Goal: Task Accomplishment & Management: Use online tool/utility

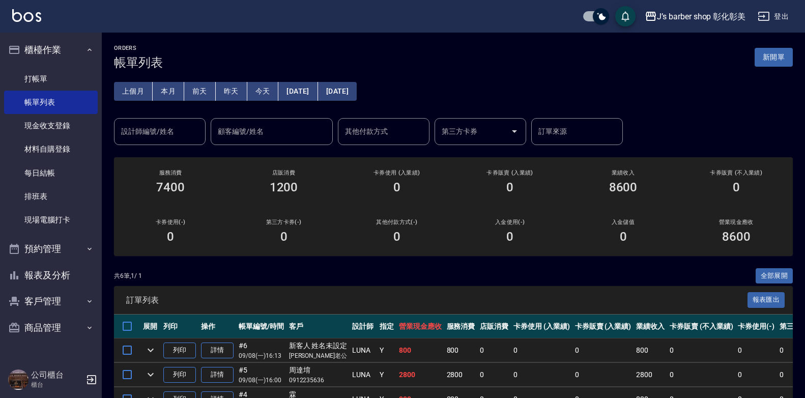
click at [356, 331] on th "設計師" at bounding box center [362, 326] width 27 height 24
click at [48, 79] on link "打帳單" at bounding box center [51, 78] width 94 height 23
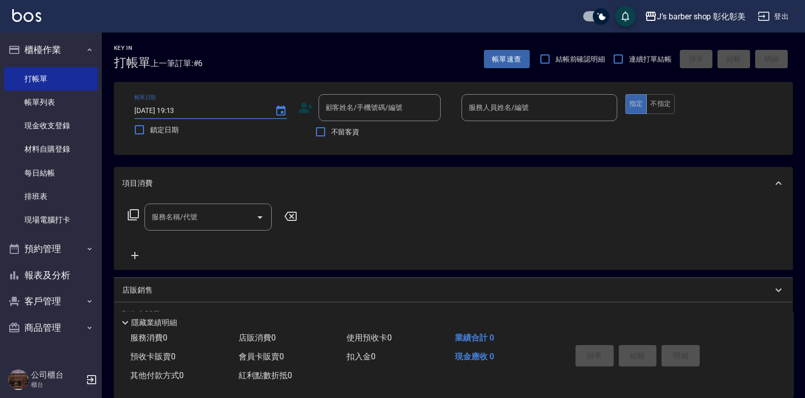
click at [189, 107] on input "[DATE] 19:13" at bounding box center [199, 110] width 130 height 17
type input "[DATE] 19:00"
click at [335, 108] on div "顧客姓名/手機號碼/編號 顧客姓名/手機號碼/編號" at bounding box center [379, 107] width 122 height 27
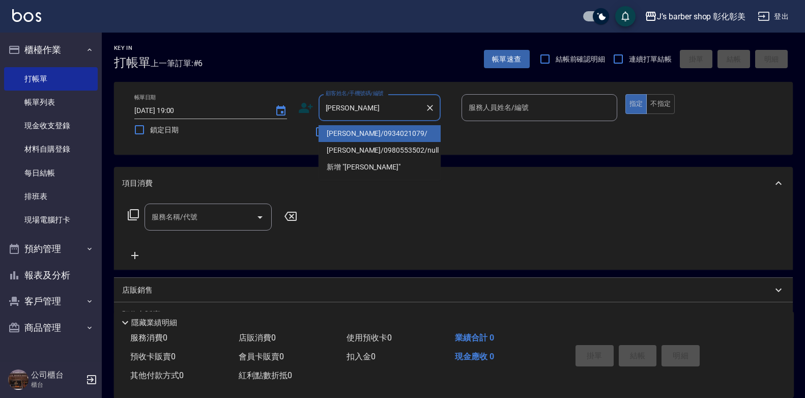
click at [374, 121] on ul "[PERSON_NAME]/0934021079/ [PERSON_NAME]/0980553502/null 新增 "[PERSON_NAME]"" at bounding box center [379, 150] width 122 height 58
click at [372, 130] on li "[PERSON_NAME]/0934021079/" at bounding box center [379, 133] width 122 height 17
type input "[PERSON_NAME]/0934021079/"
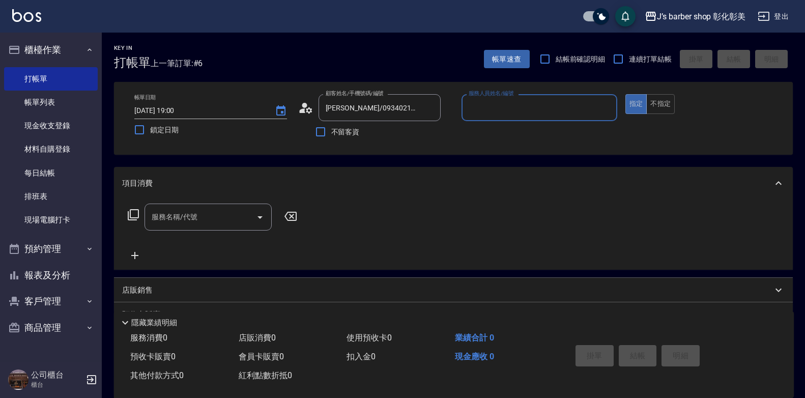
type input "LUNA(無代號)"
click at [228, 218] on input "服務名稱/代號" at bounding box center [200, 217] width 103 height 18
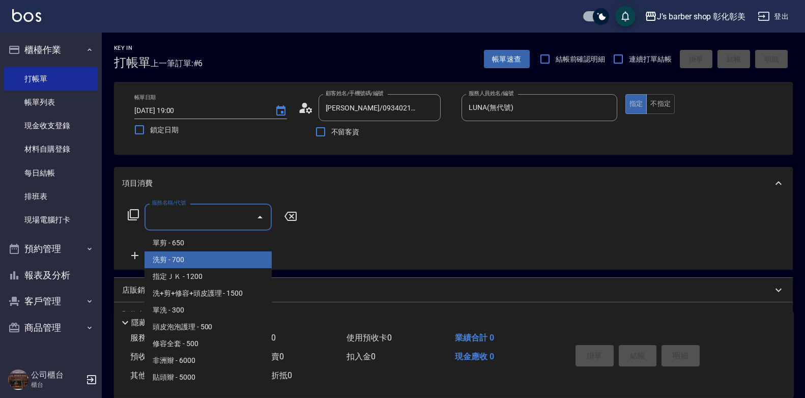
click at [220, 257] on span "洗剪 - 700" at bounding box center [207, 259] width 127 height 17
type input "洗剪(101)"
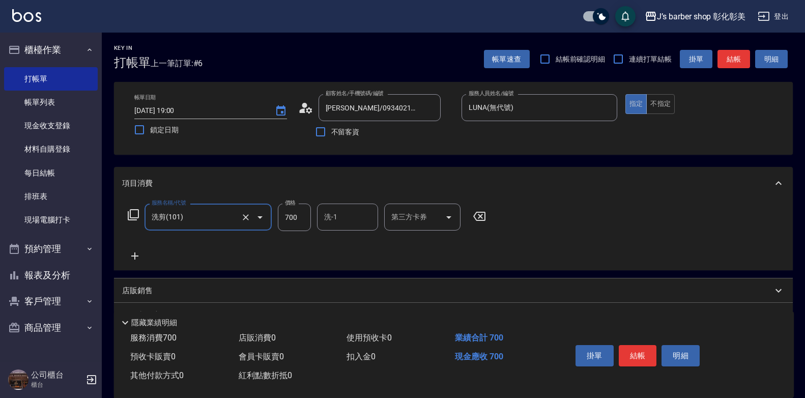
click at [287, 219] on input "700" at bounding box center [294, 216] width 33 height 27
type input "800"
click at [340, 213] on input "洗-1" at bounding box center [347, 217] width 52 height 18
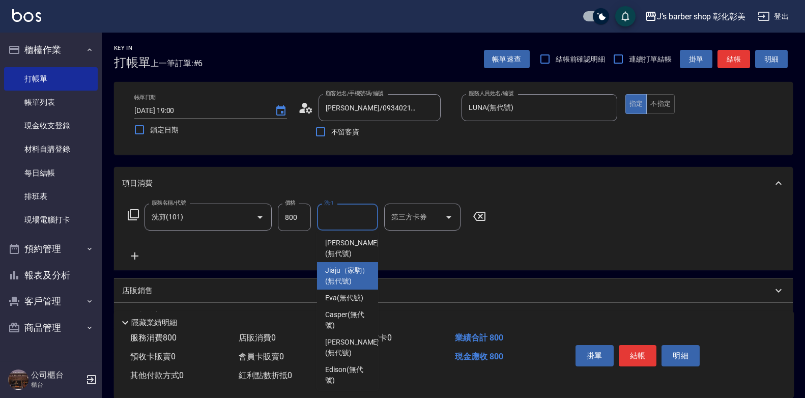
scroll to position [85, 0]
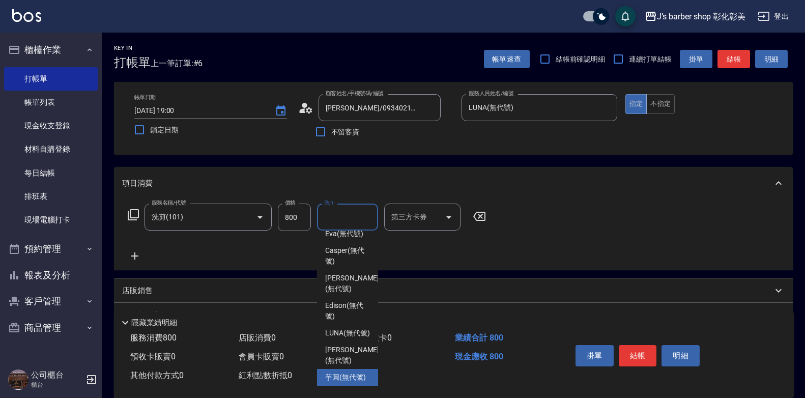
click at [351, 372] on span "芋圓 (無代號)" at bounding box center [345, 377] width 41 height 11
click at [351, 366] on div "服務消費 800 店販消費 0 使用預收卡 0 業績合計 800 預收卡販賣 0 會員卡販賣 0 扣入金 0 現金應收 800 其他付款方式 0 紅利點數折抵…" at bounding box center [336, 357] width 445 height 56
type input "芋圓(無代號)"
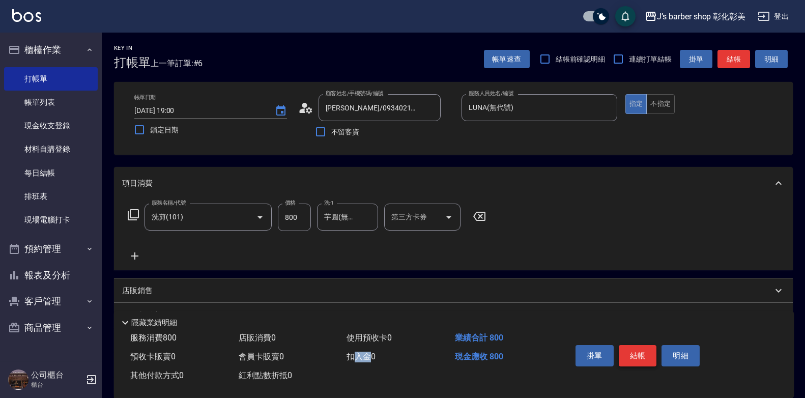
click at [627, 345] on button "結帳" at bounding box center [638, 355] width 38 height 21
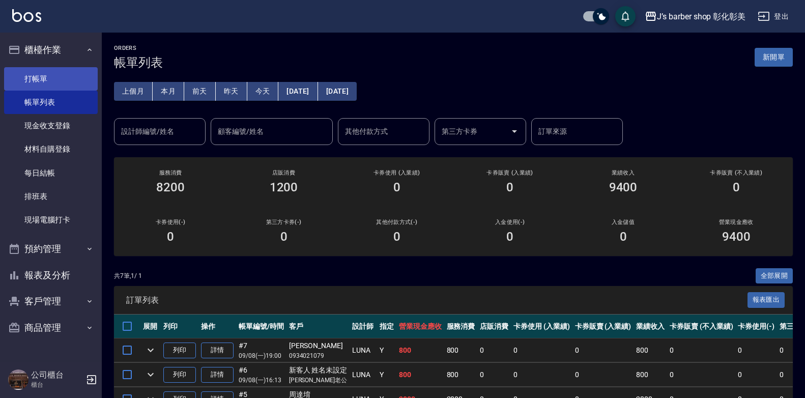
click at [65, 73] on link "打帳單" at bounding box center [51, 78] width 94 height 23
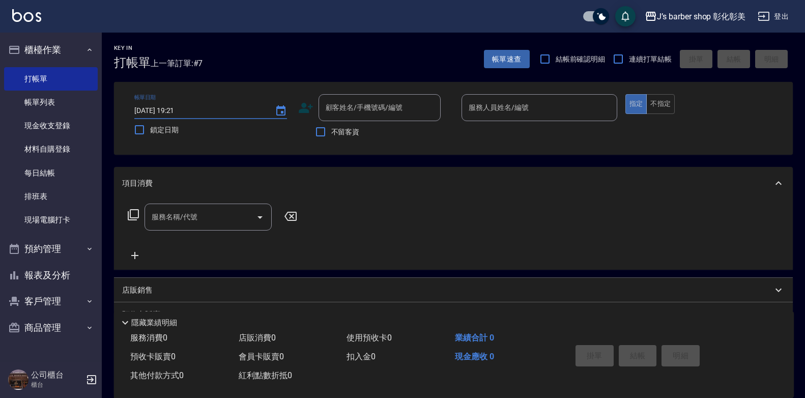
click at [178, 105] on input "[DATE] 19:21" at bounding box center [199, 110] width 130 height 17
type input "[DATE] 18:00"
click at [358, 108] on div "顧客姓名/手機號碼/編號 顧客姓名/手機號碼/編號" at bounding box center [379, 107] width 122 height 27
click at [362, 100] on input "[PERSON_NAME]" at bounding box center [372, 108] width 98 height 18
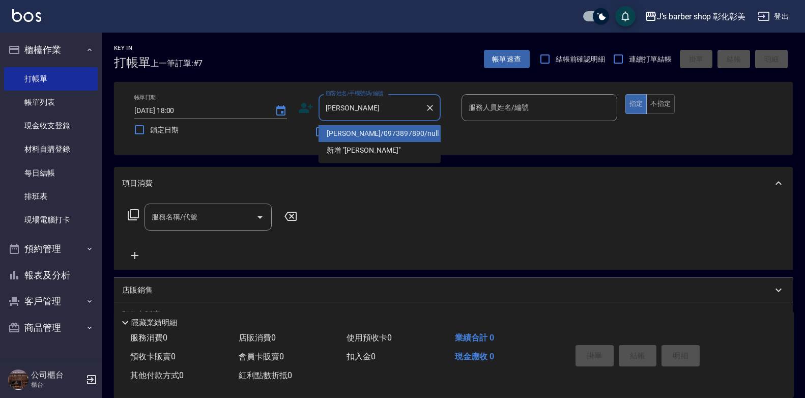
click at [359, 135] on li "[PERSON_NAME]/0973897890/null" at bounding box center [379, 133] width 122 height 17
type input "[PERSON_NAME]/0973897890/null"
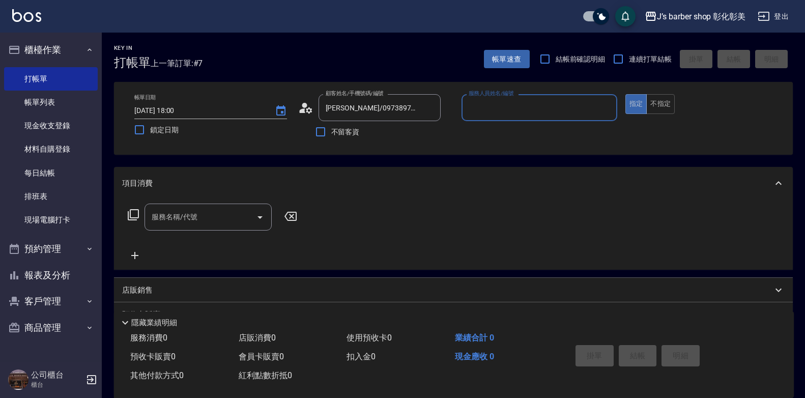
click at [483, 112] on input "服務人員姓名/編號" at bounding box center [539, 108] width 147 height 18
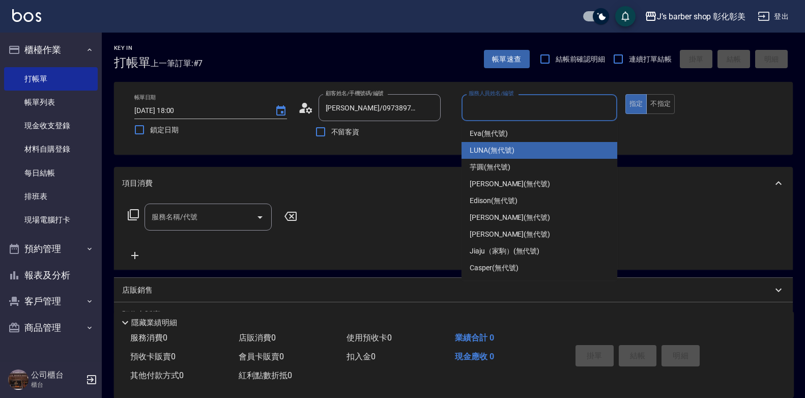
click at [487, 144] on div "LUNA (無代號)" at bounding box center [539, 150] width 156 height 17
type input "LUNA(無代號)"
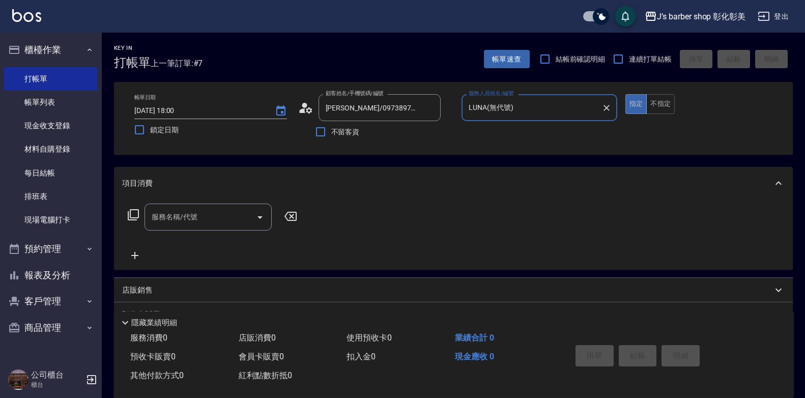
click at [153, 207] on div "服務名稱/代號" at bounding box center [207, 216] width 127 height 27
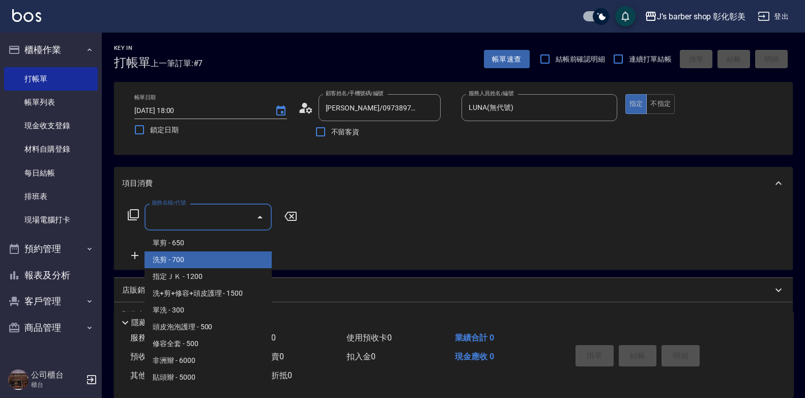
click at [188, 263] on span "洗剪 - 700" at bounding box center [207, 259] width 127 height 17
type input "洗剪(101)"
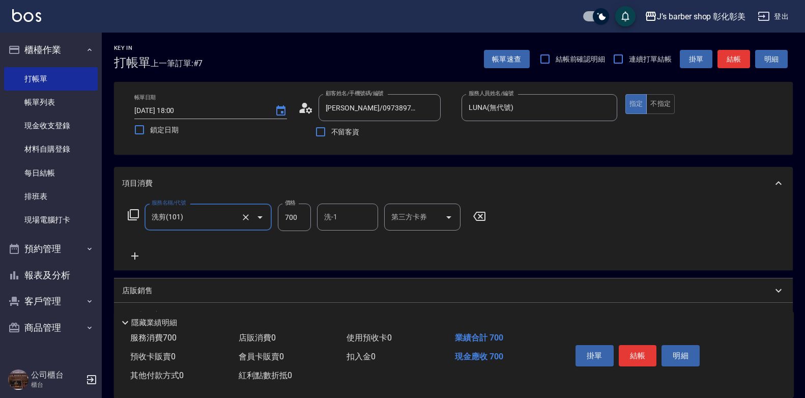
click at [296, 216] on input "700" at bounding box center [294, 216] width 33 height 27
type input "800"
click at [334, 215] on div "洗-1 洗-1" at bounding box center [347, 216] width 61 height 27
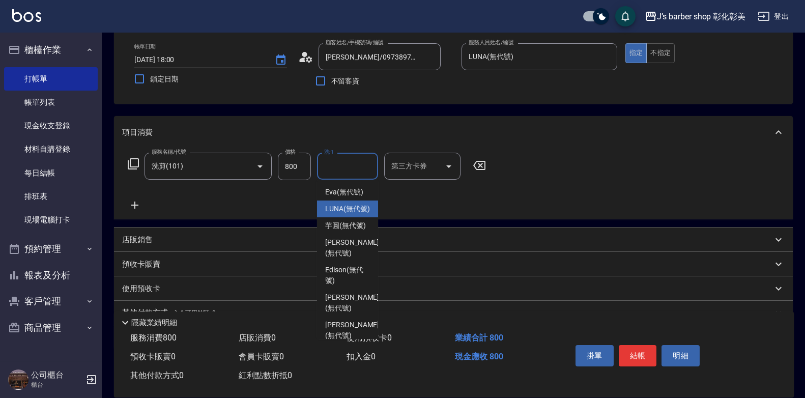
click at [333, 214] on span "LUNA (無代號)" at bounding box center [347, 208] width 45 height 11
type input "LUNA(無代號)"
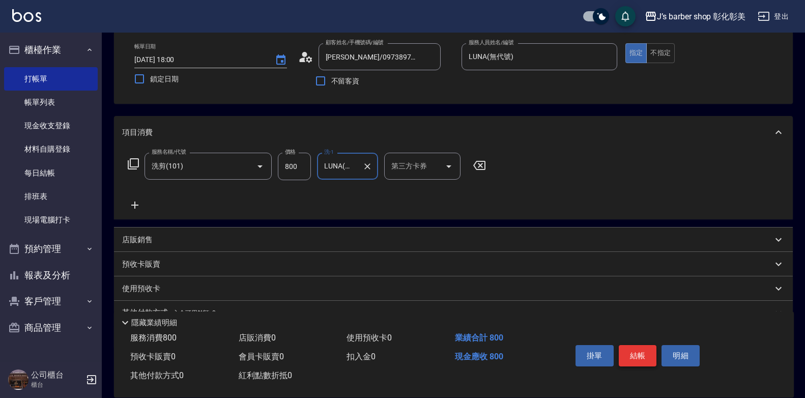
click at [628, 349] on button "結帳" at bounding box center [638, 355] width 38 height 21
